Goal: Transaction & Acquisition: Book appointment/travel/reservation

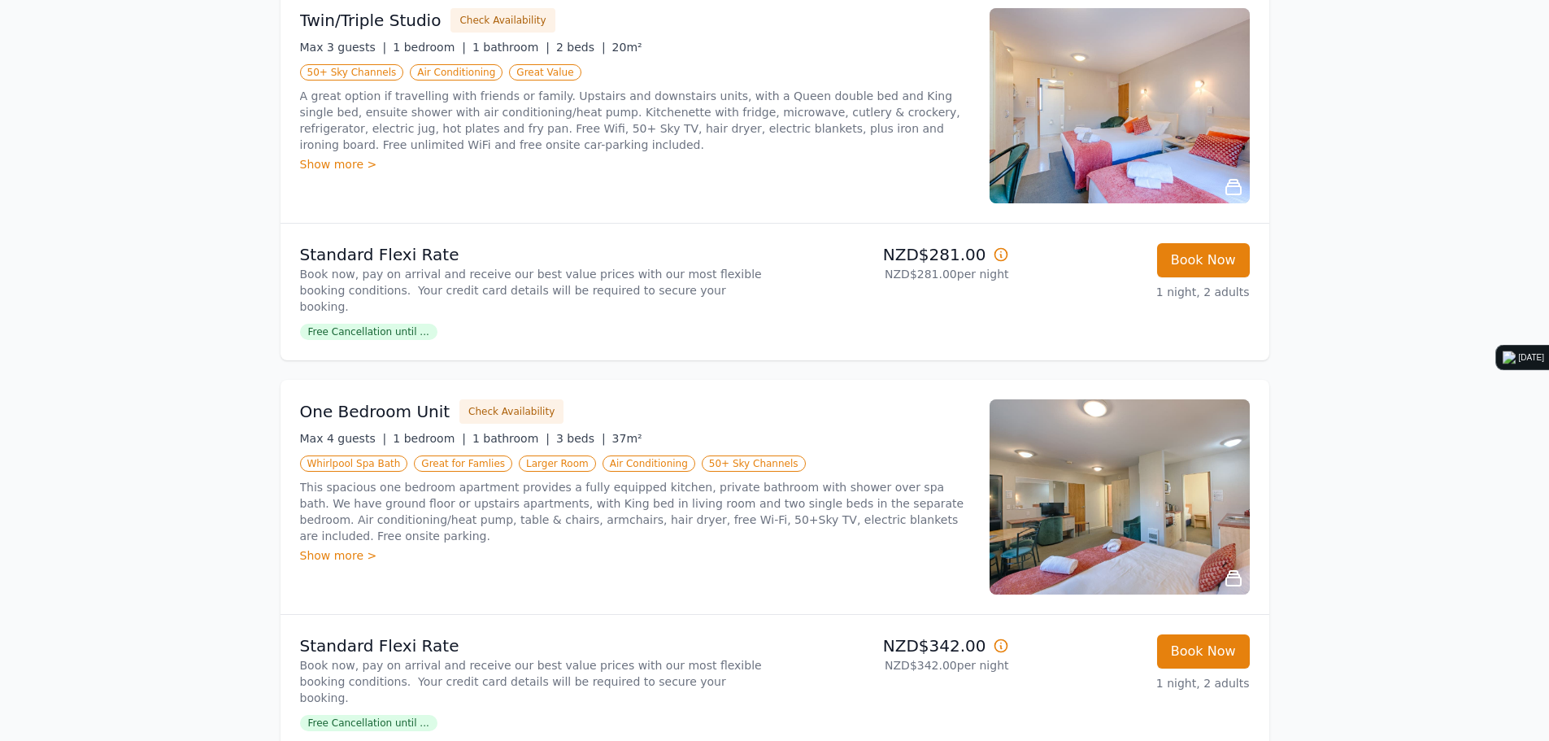
scroll to position [244, 0]
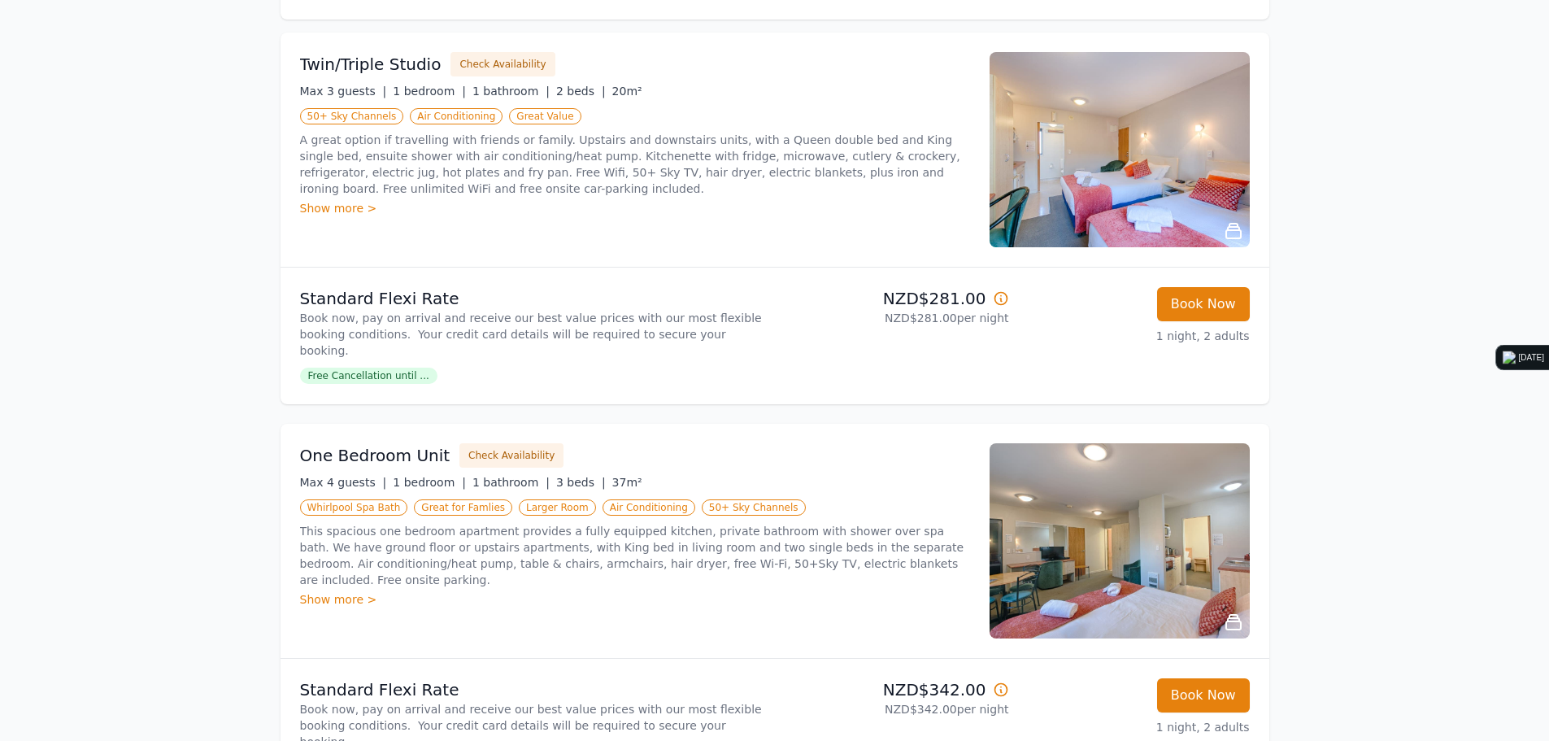
click at [1199, 337] on p "1 night, 2 adults" at bounding box center [1136, 336] width 228 height 16
click at [1184, 341] on p "1 night, 2 adults" at bounding box center [1136, 336] width 228 height 16
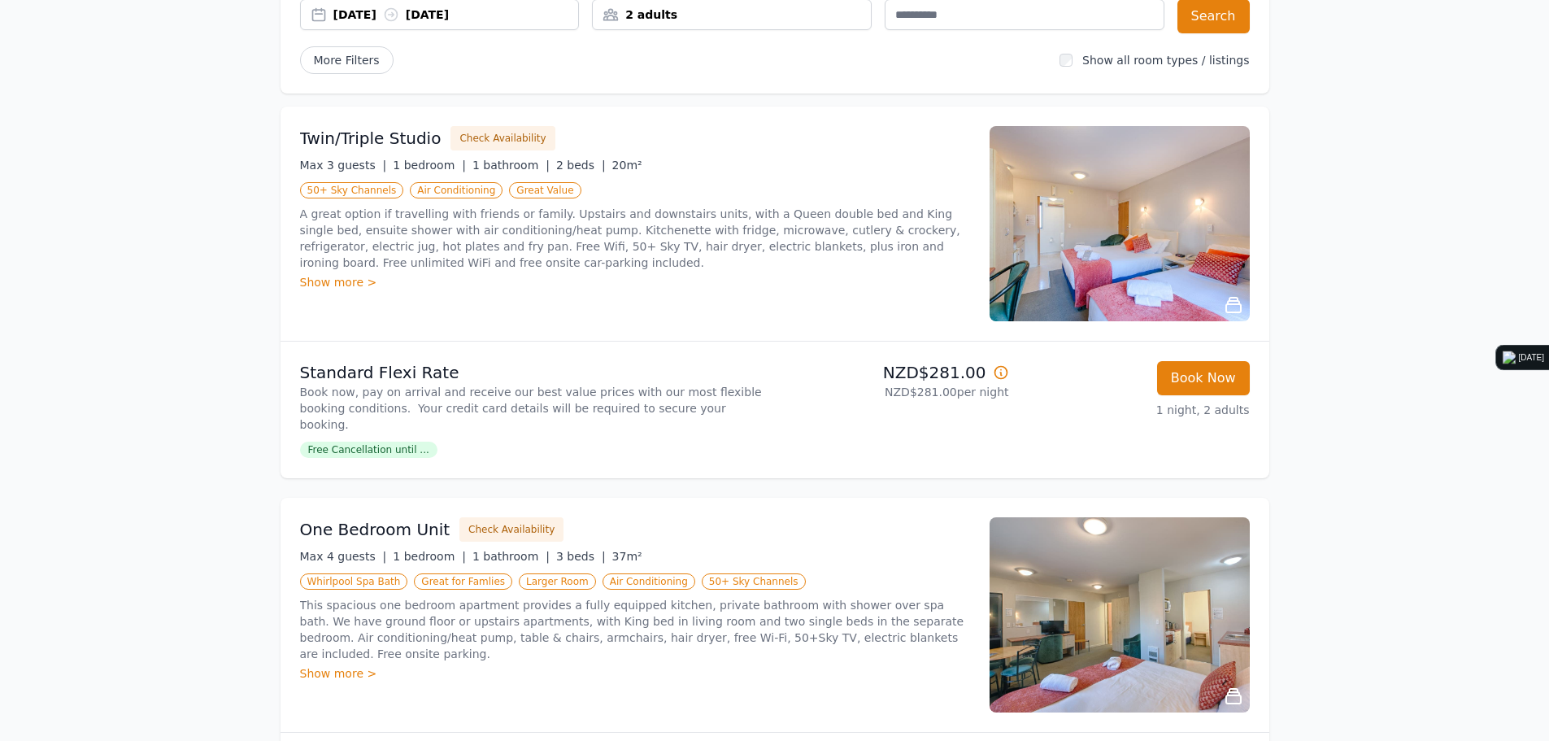
scroll to position [163, 0]
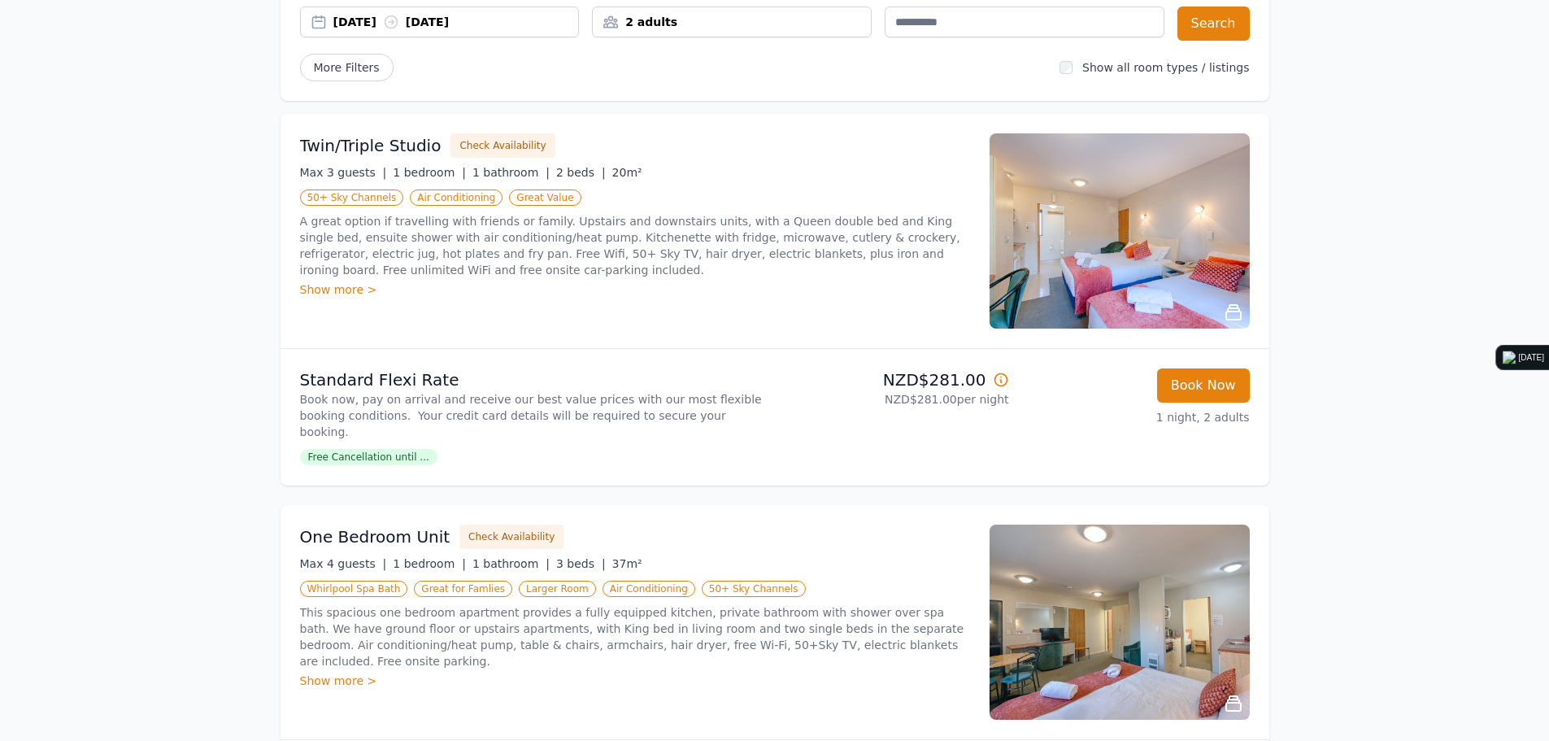
click at [420, 254] on p "A great option if travelling with friends or family. Upstairs and downstairs un…" at bounding box center [635, 245] width 670 height 65
click at [516, 245] on p "A great option if travelling with friends or family. Upstairs and downstairs un…" at bounding box center [635, 245] width 670 height 65
click at [667, 24] on div "2 adults" at bounding box center [732, 22] width 278 height 16
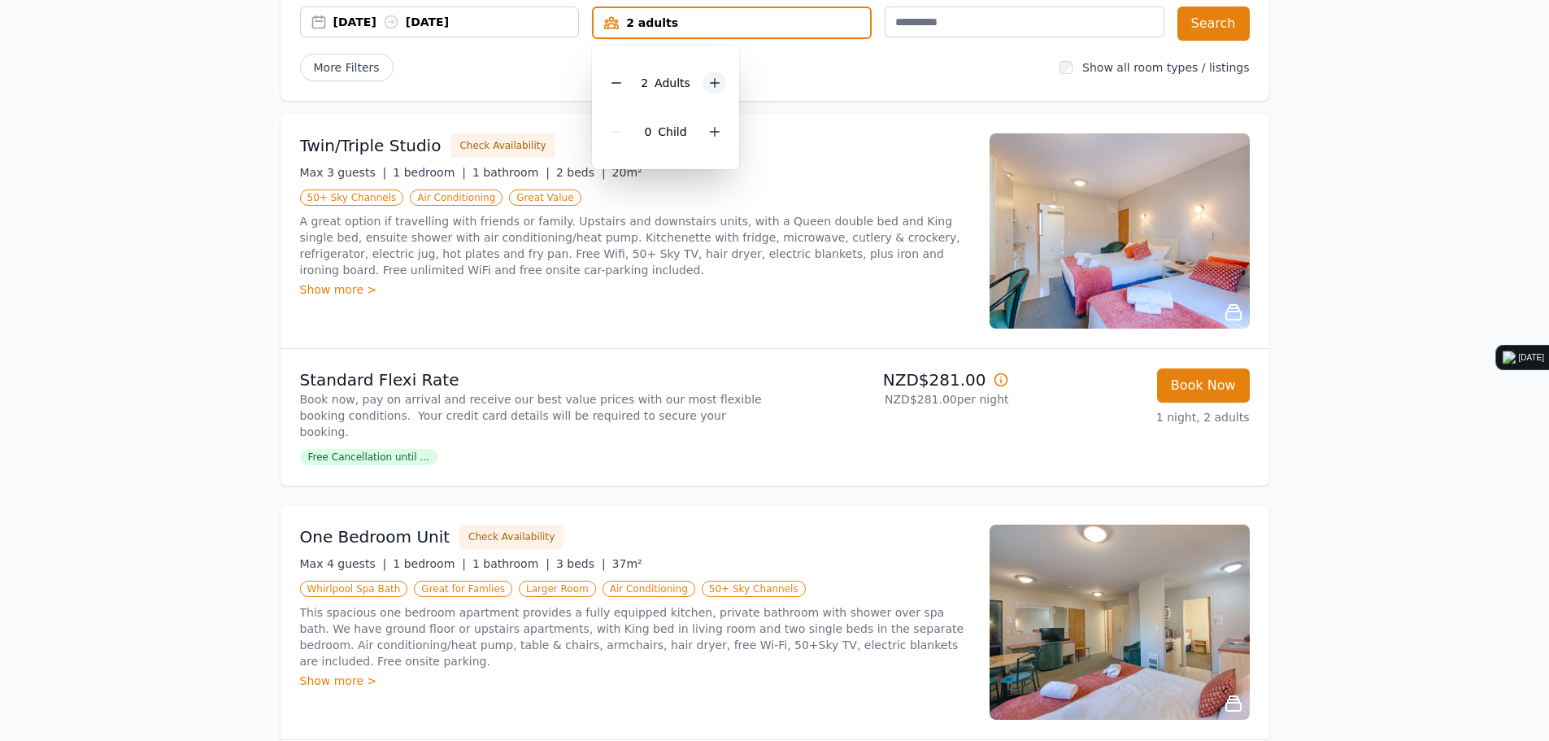
click at [707, 85] on div at bounding box center [714, 83] width 23 height 23
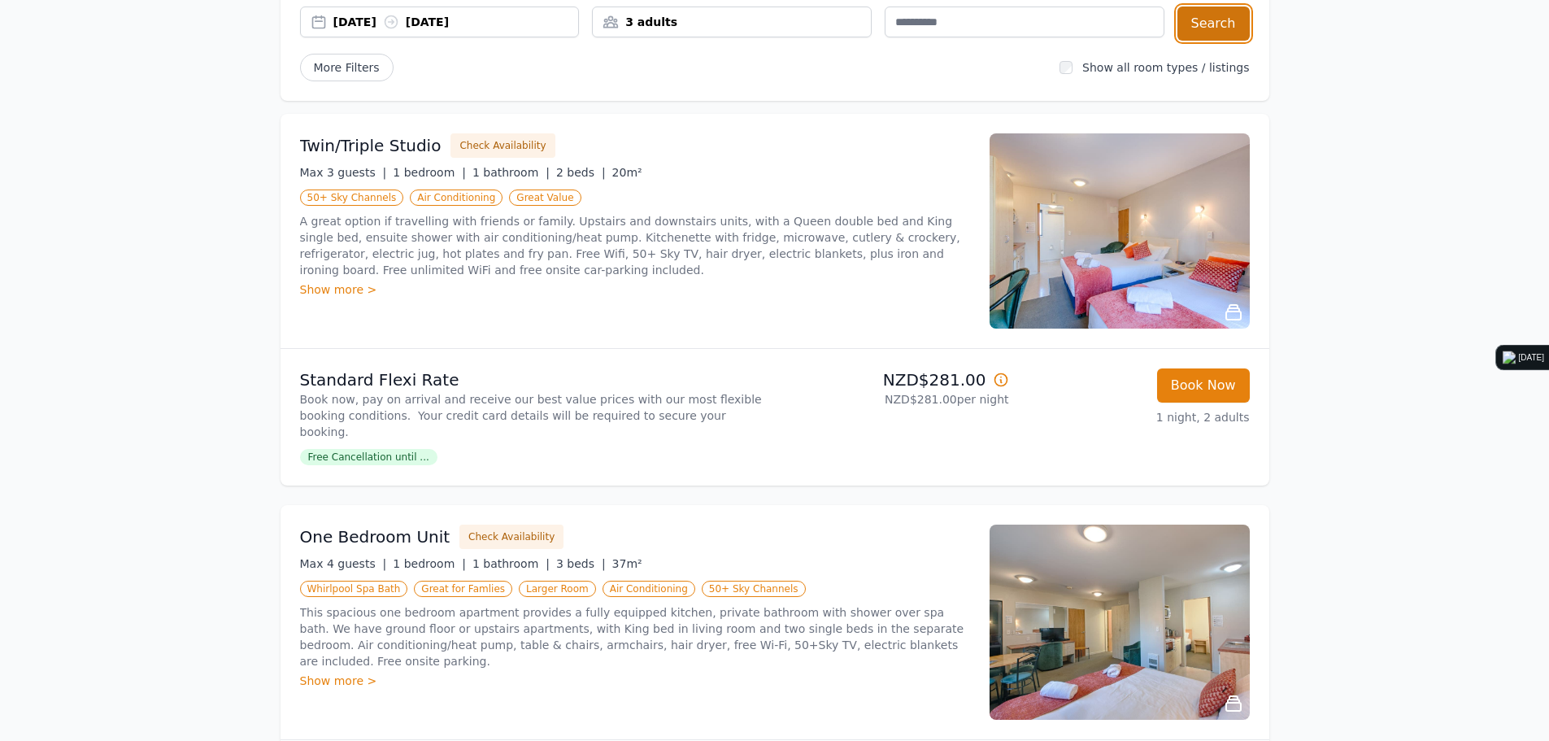
click at [1206, 16] on button "Search" at bounding box center [1213, 24] width 72 height 34
